Goal: Check status: Check status

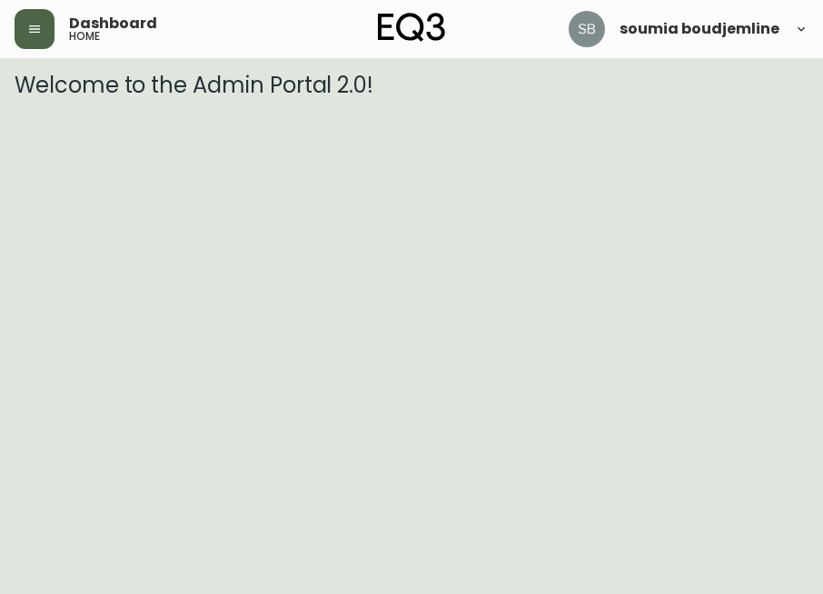
click at [44, 44] on button "button" at bounding box center [35, 29] width 40 height 40
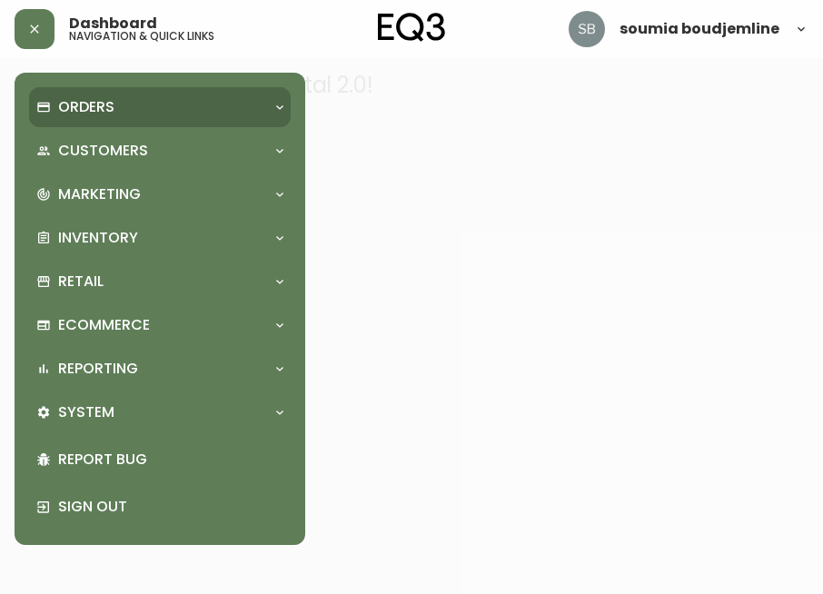
click at [116, 111] on div "Orders" at bounding box center [150, 107] width 229 height 20
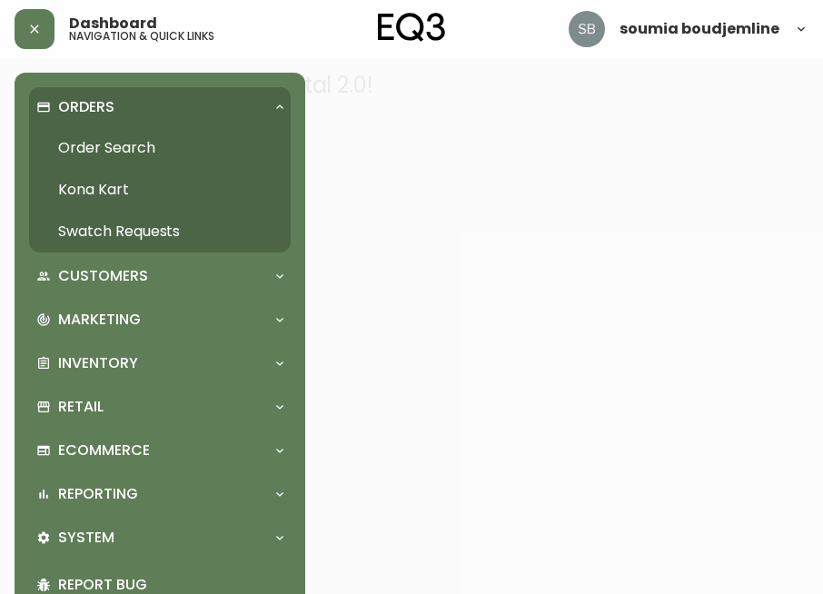
click at [102, 149] on link "Order Search" at bounding box center [160, 148] width 262 height 42
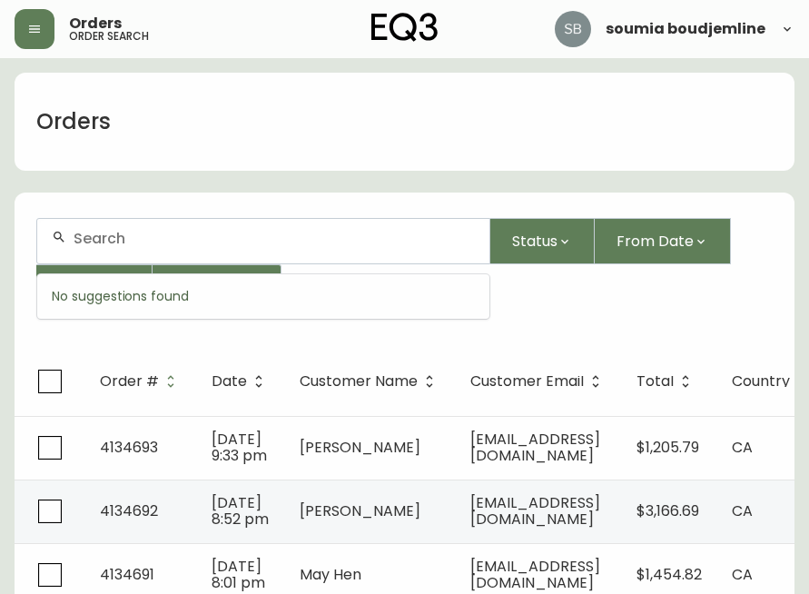
click at [124, 240] on input "text" at bounding box center [274, 238] width 401 height 17
type input "4133814"
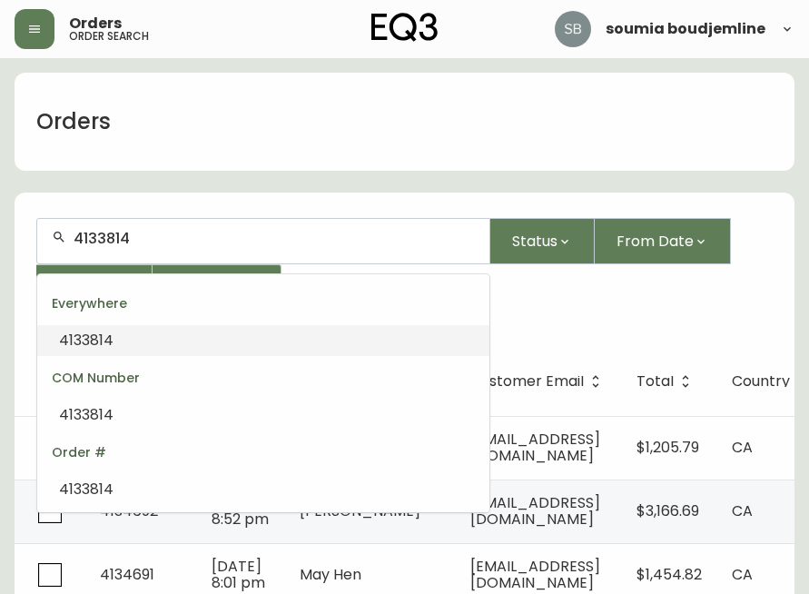
click at [154, 238] on input "4133814" at bounding box center [274, 238] width 401 height 17
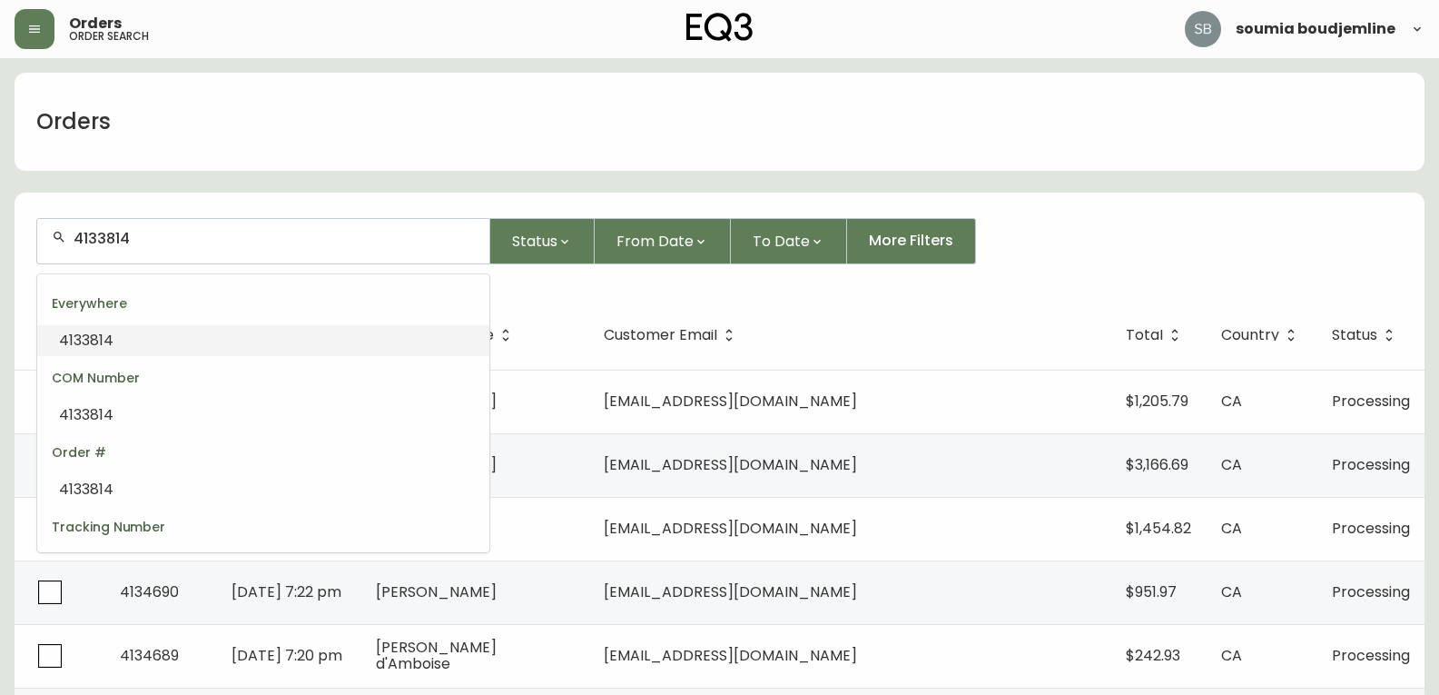
click at [211, 242] on input "4133814" at bounding box center [274, 238] width 401 height 17
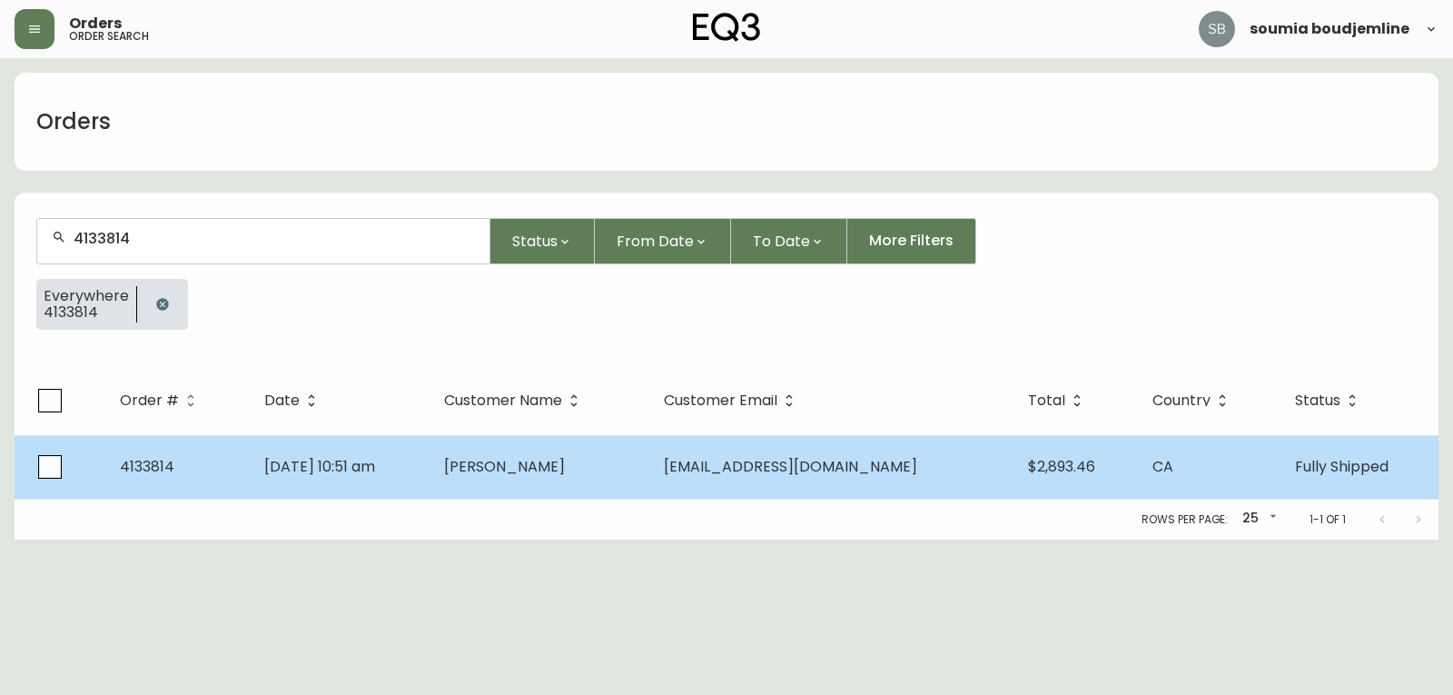
click at [565, 471] on span "[PERSON_NAME]" at bounding box center [504, 466] width 121 height 21
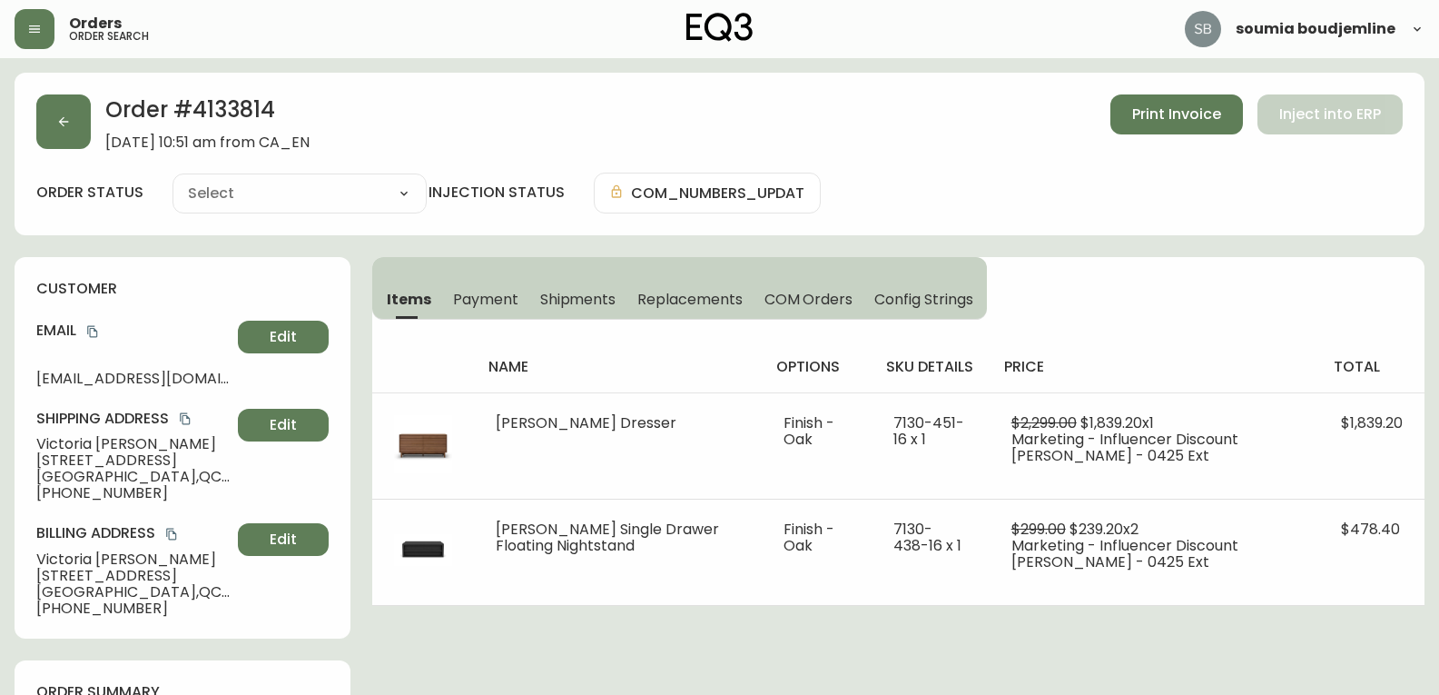
type input "Fully Shipped"
select select "FULLY_SHIPPED"
click at [81, 413] on h4 "Shipping Address" at bounding box center [133, 419] width 194 height 20
